Goal: Find specific page/section: Find specific page/section

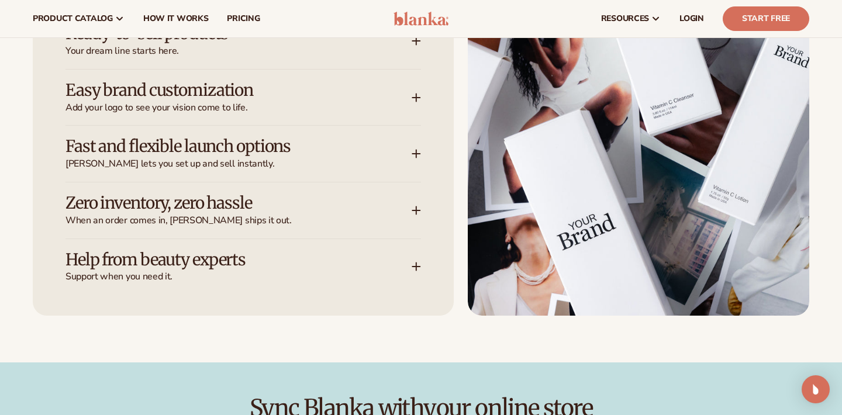
scroll to position [1560, 0]
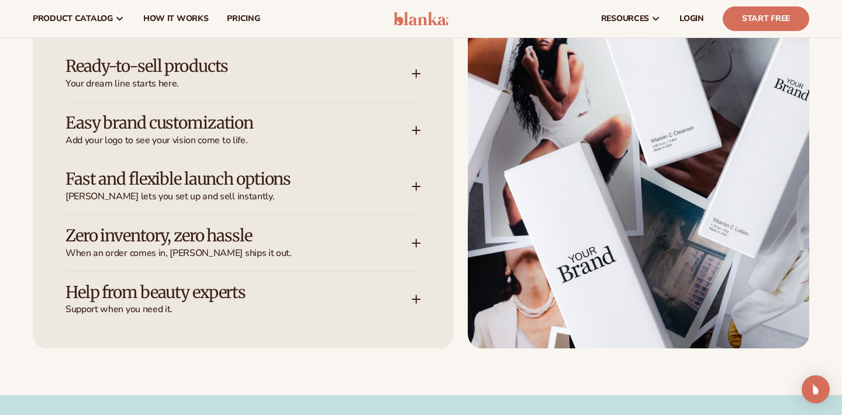
click at [304, 102] on div "Easy brand customization Add your logo to see your vision come to life." at bounding box center [243, 130] width 356 height 56
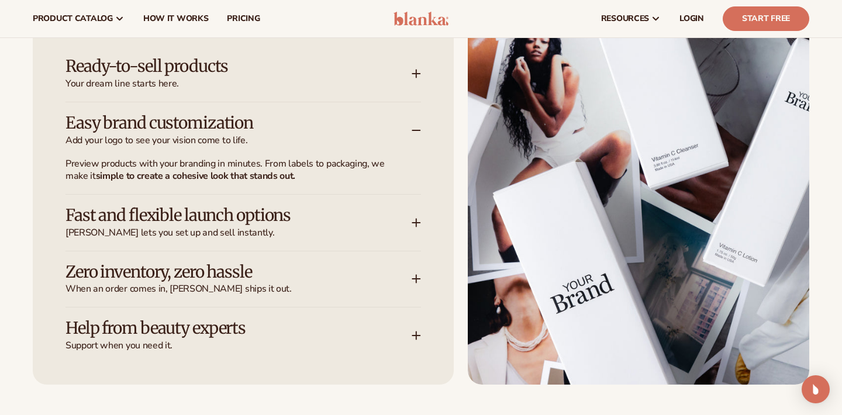
click at [304, 102] on div "Easy brand customization Add your logo to see your vision come to life." at bounding box center [243, 130] width 356 height 56
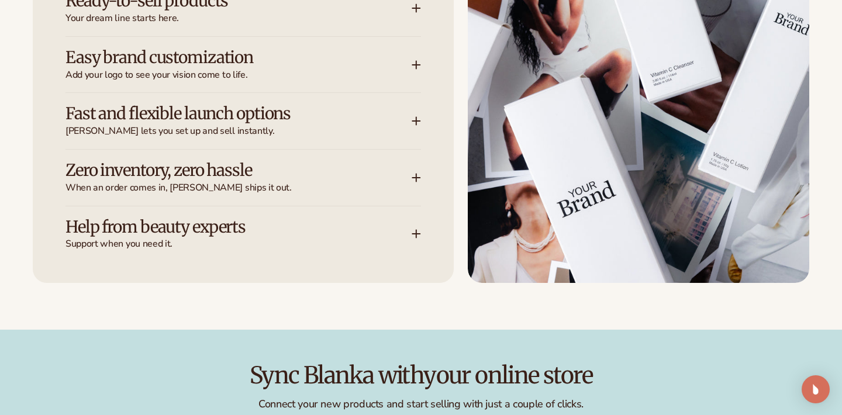
scroll to position [1626, 0]
click at [330, 161] on h3 "Zero inventory, zero hassle" at bounding box center [220, 170] width 311 height 18
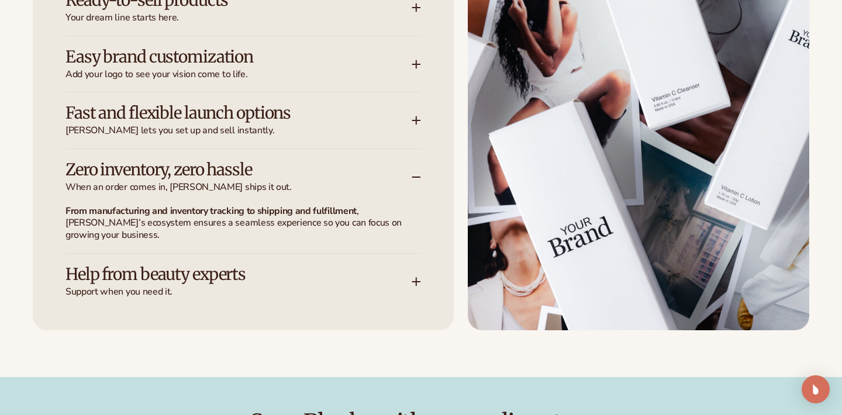
click at [330, 161] on h3 "Zero inventory, zero hassle" at bounding box center [220, 170] width 311 height 18
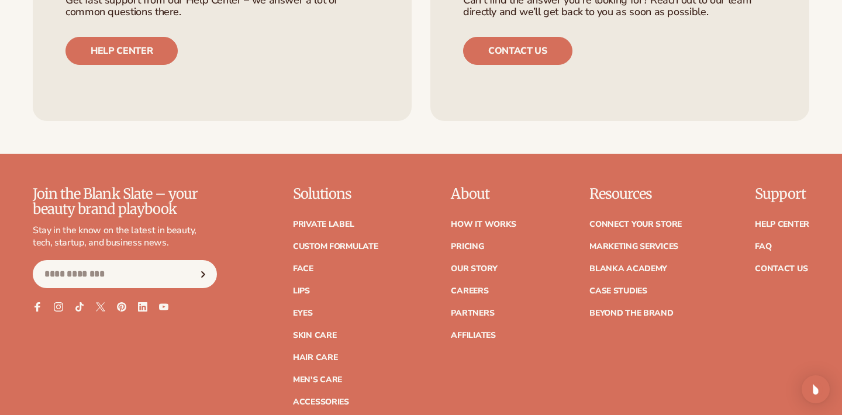
scroll to position [4665, 0]
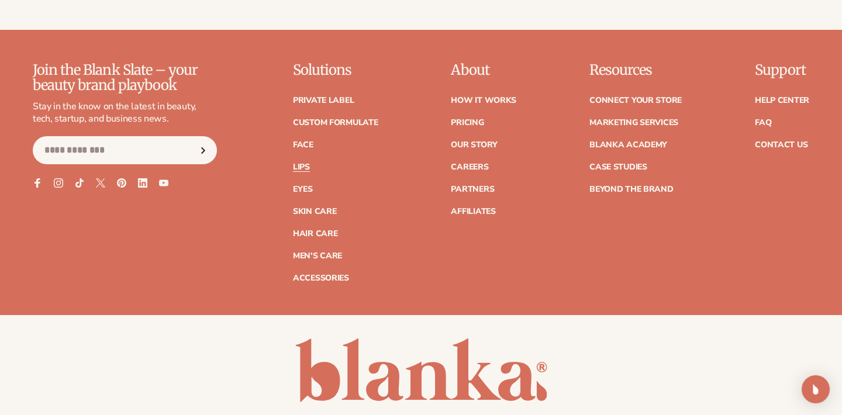
click at [305, 163] on link "Lips" at bounding box center [301, 167] width 17 height 8
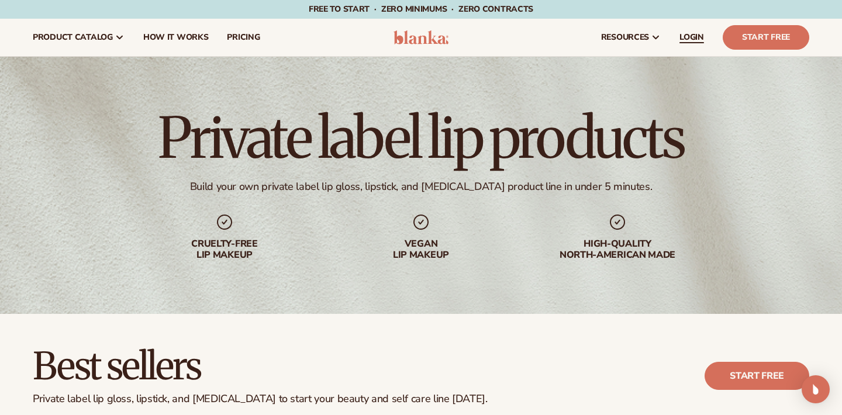
click at [699, 33] on span "LOGIN" at bounding box center [691, 37] width 25 height 9
